Goal: Transaction & Acquisition: Purchase product/service

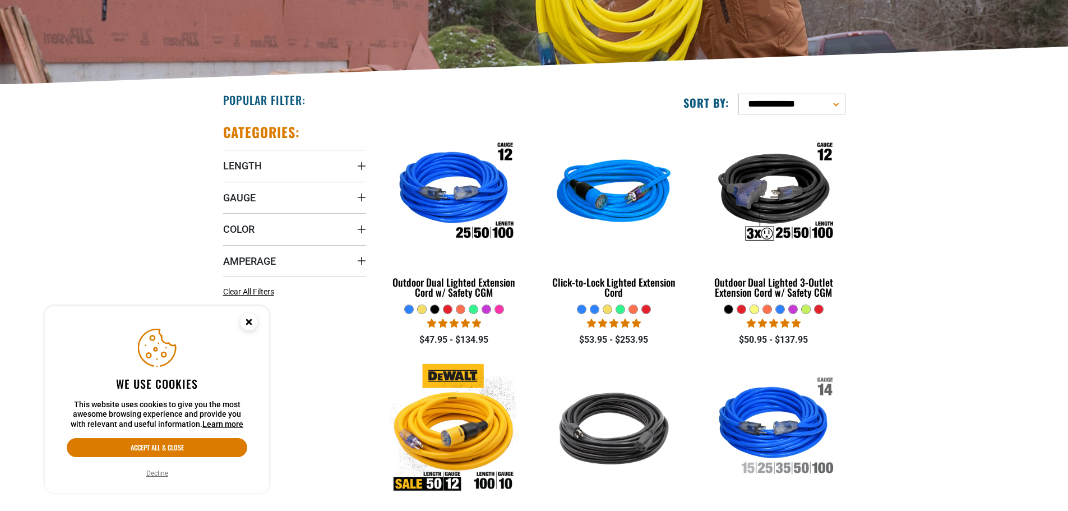
scroll to position [224, 0]
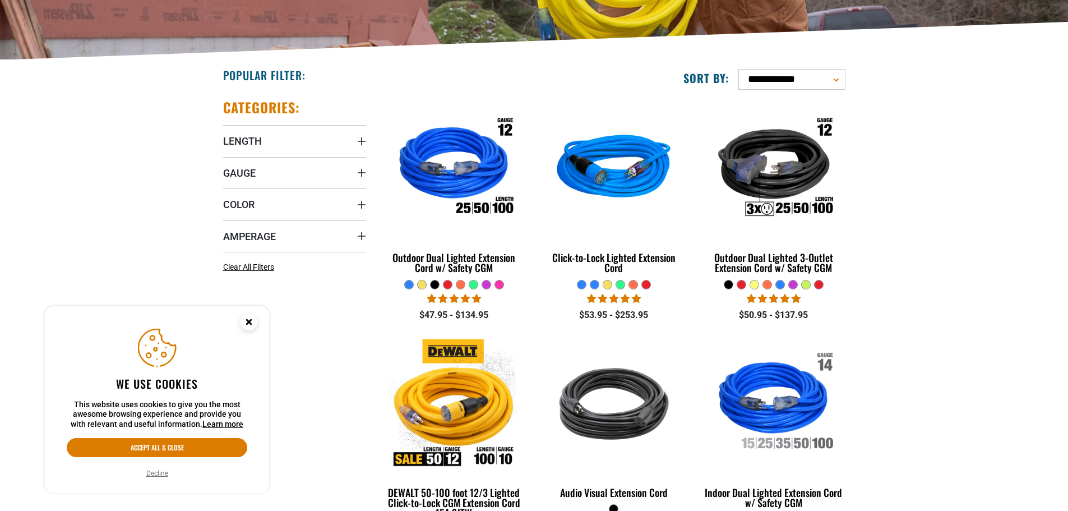
click at [246, 320] on circle "Cookie Consent" at bounding box center [248, 321] width 17 height 17
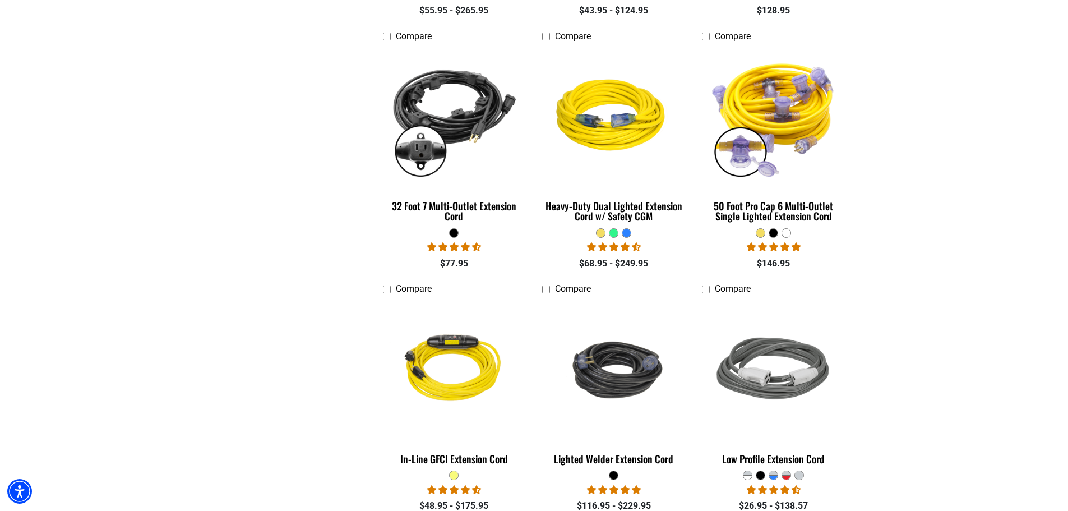
scroll to position [1065, 0]
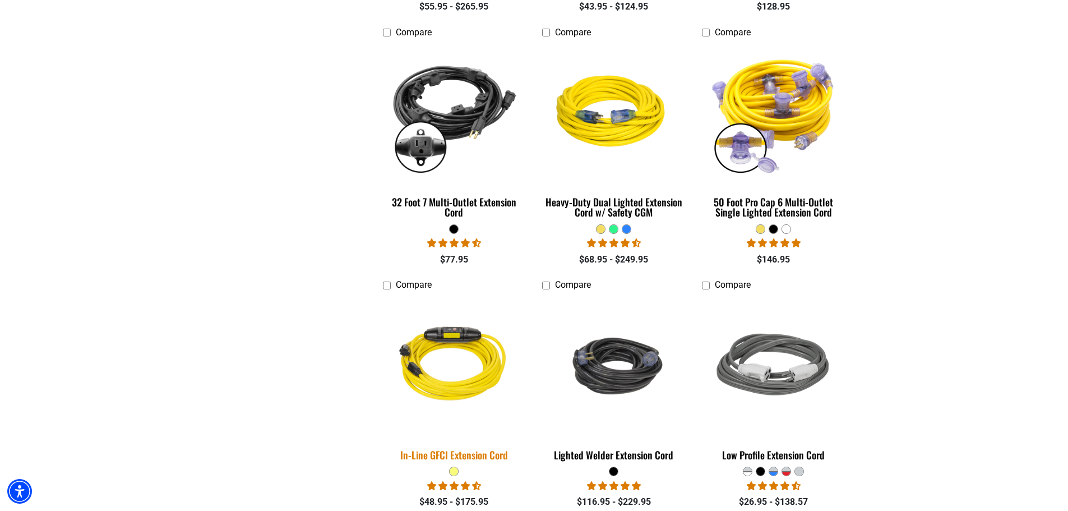
click at [493, 360] on img at bounding box center [453, 365] width 157 height 143
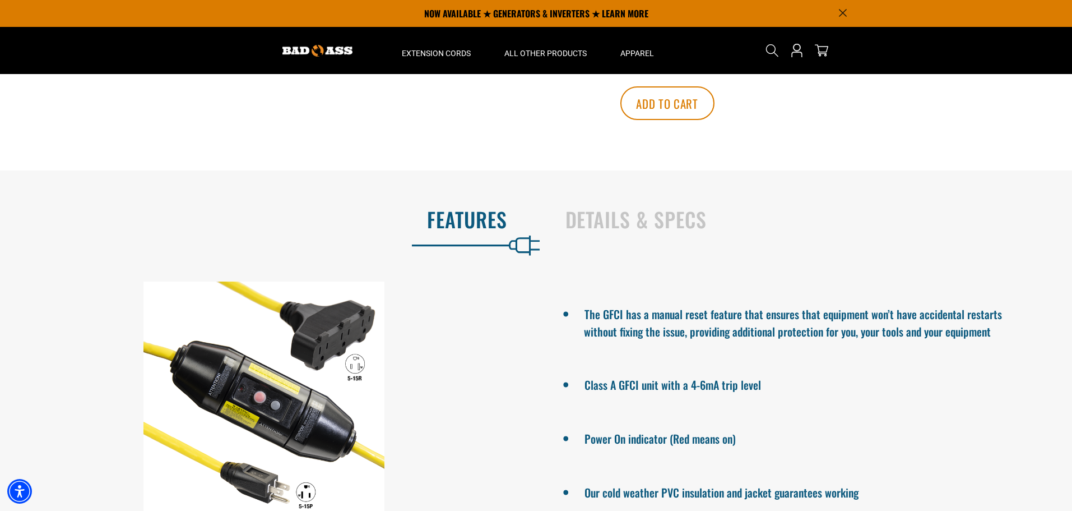
scroll to position [560, 0]
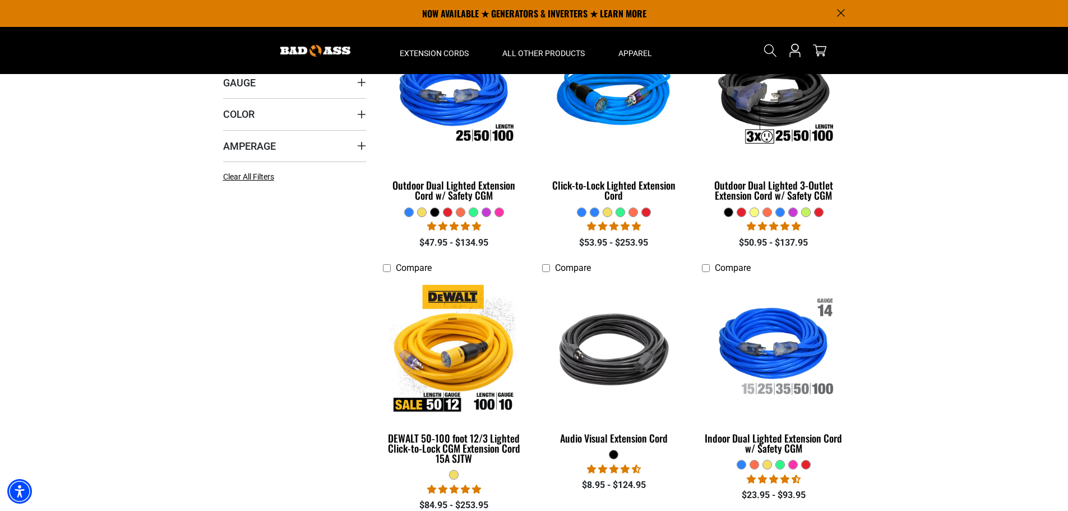
scroll to position [280, 0]
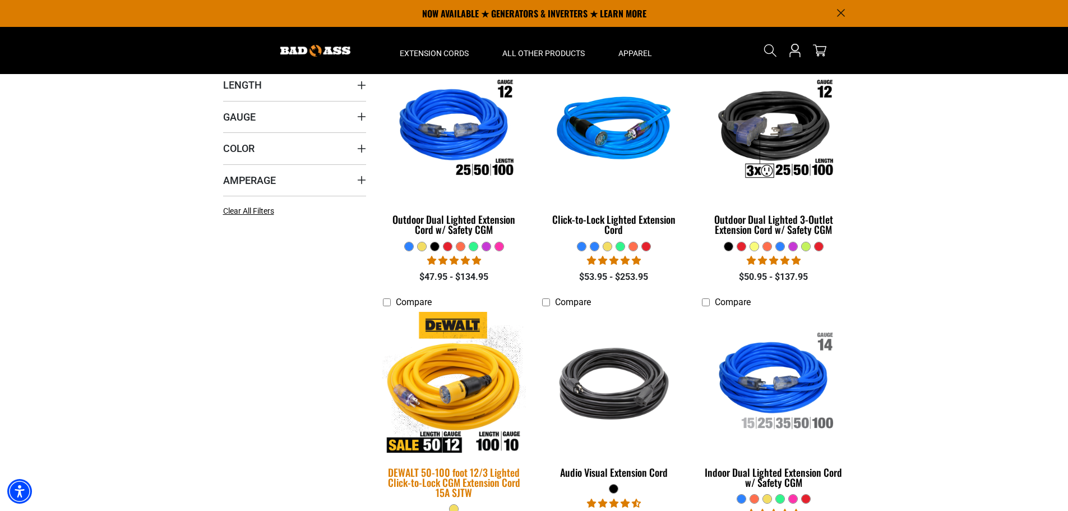
click at [480, 405] on img at bounding box center [453, 383] width 157 height 143
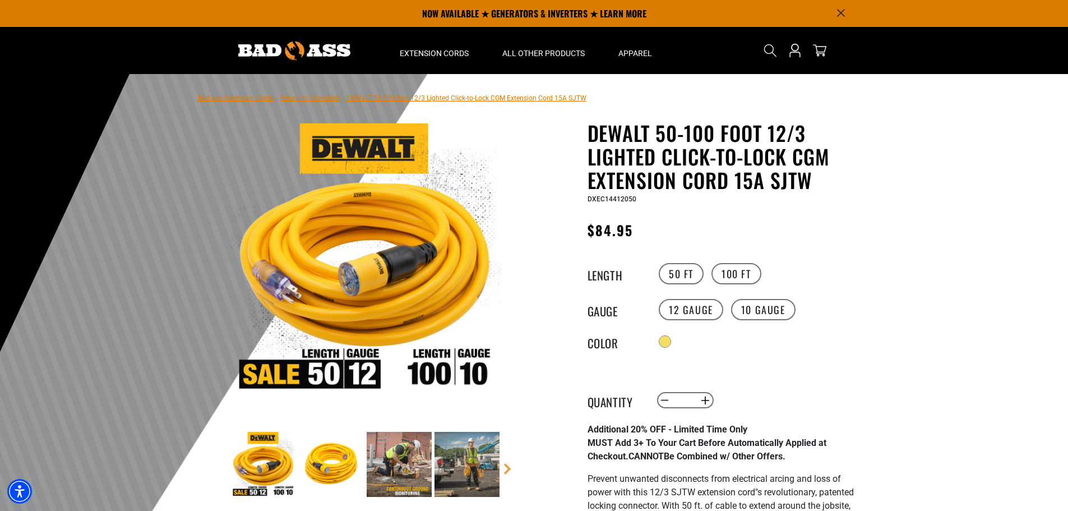
click at [741, 262] on div "50 FT 100 FT" at bounding box center [759, 273] width 206 height 25
click at [739, 276] on label "100 FT" at bounding box center [736, 273] width 50 height 21
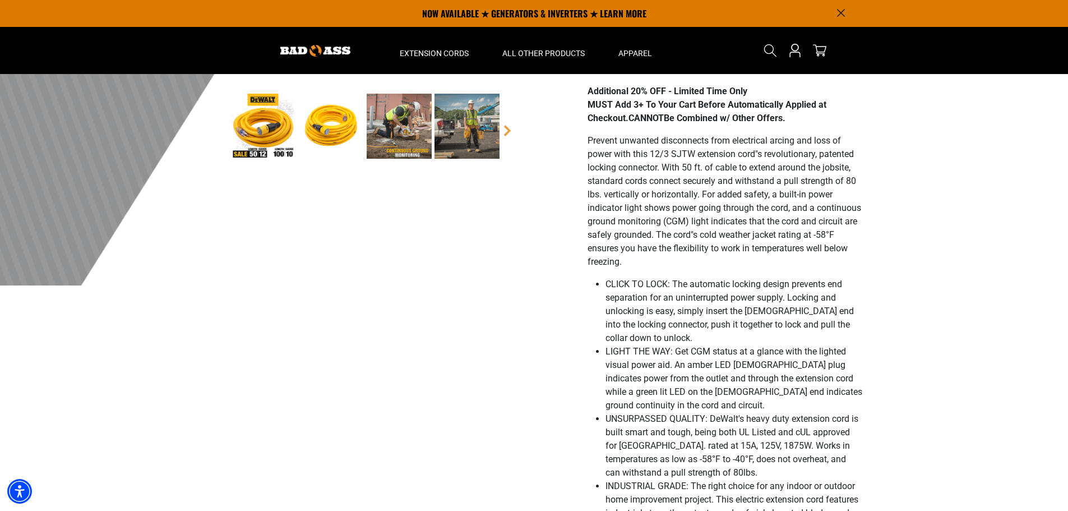
scroll to position [336, 0]
